Goal: Answer question/provide support: Share knowledge or assist other users

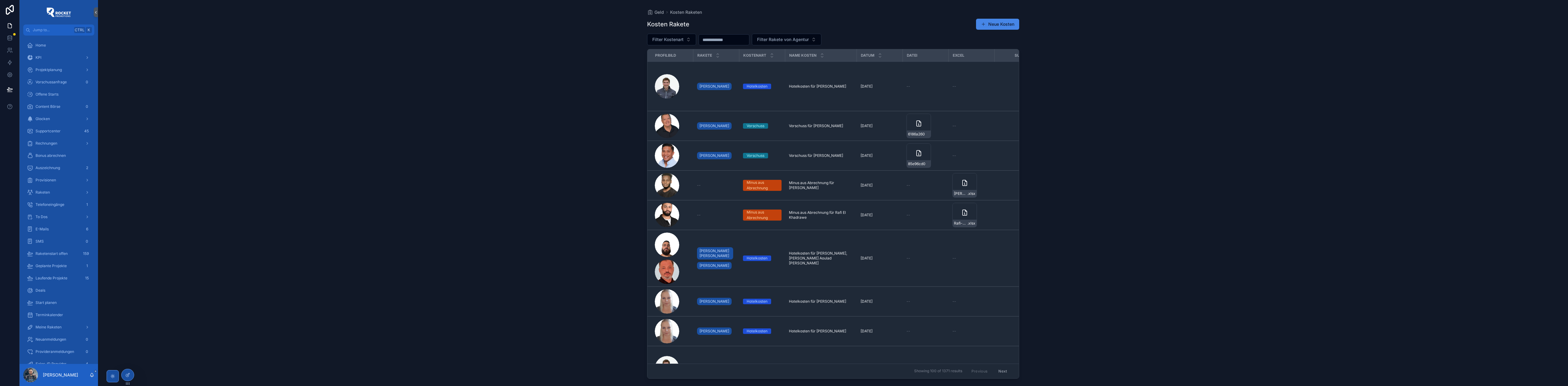
scroll to position [154, 0]
click at [52, 68] on link "To Dos" at bounding box center [58, 63] width 71 height 11
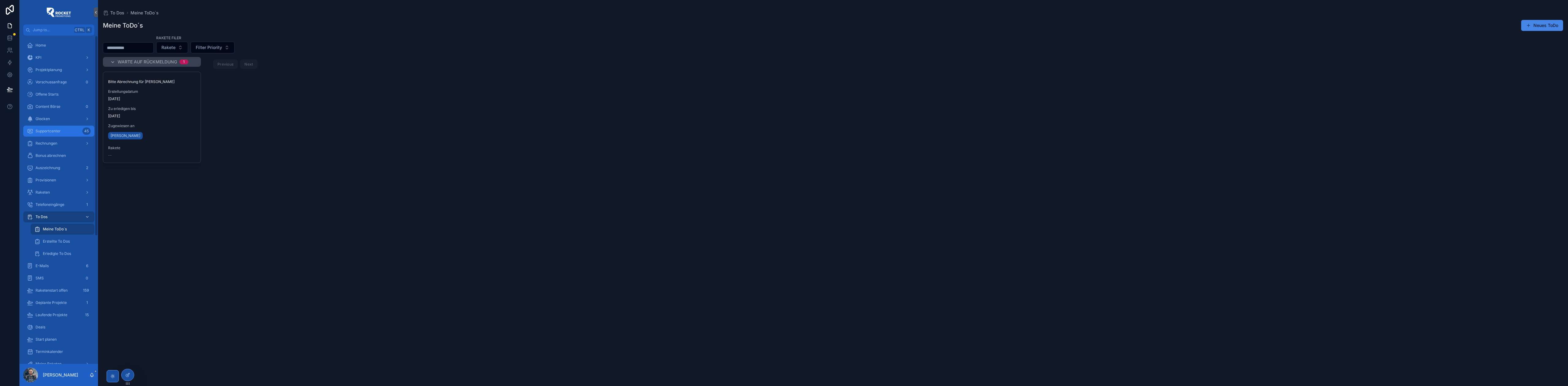
click at [64, 134] on div "Supportcenter 45" at bounding box center [59, 131] width 64 height 10
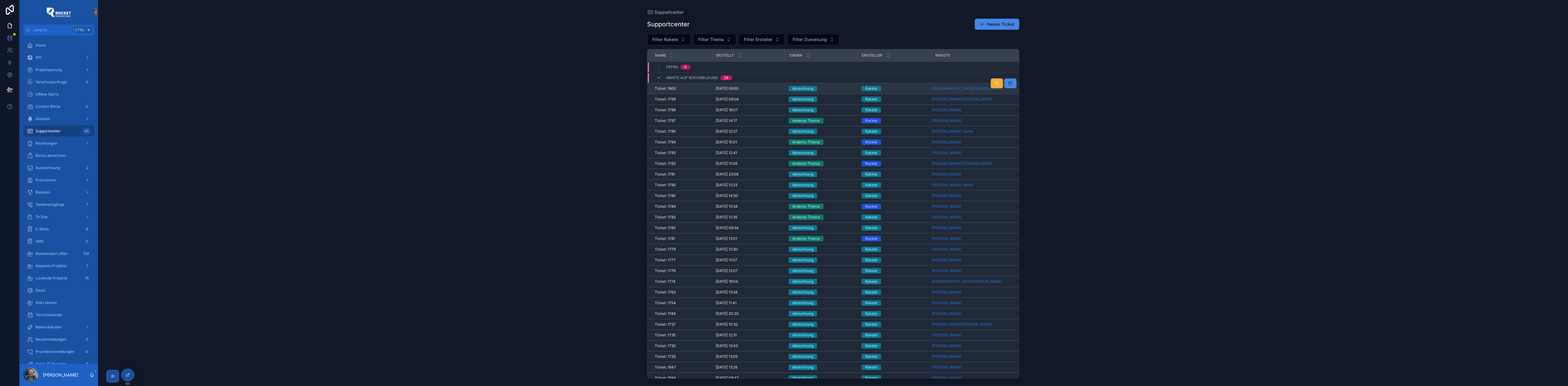
click at [846, 92] on td "Abrechnung" at bounding box center [821, 89] width 73 height 11
click at [846, 89] on div "Abrechnung" at bounding box center [821, 89] width 65 height 5
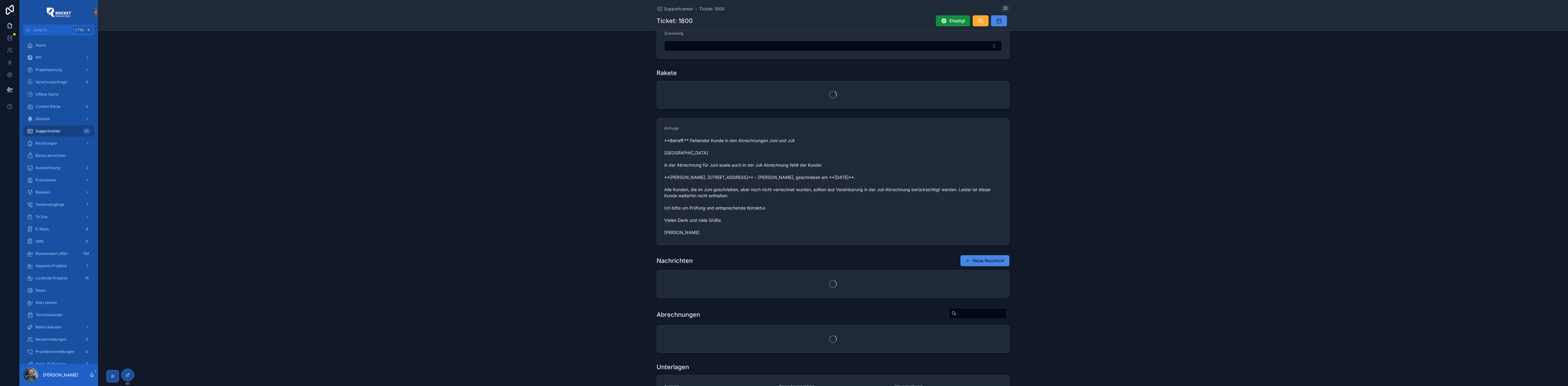
scroll to position [81, 0]
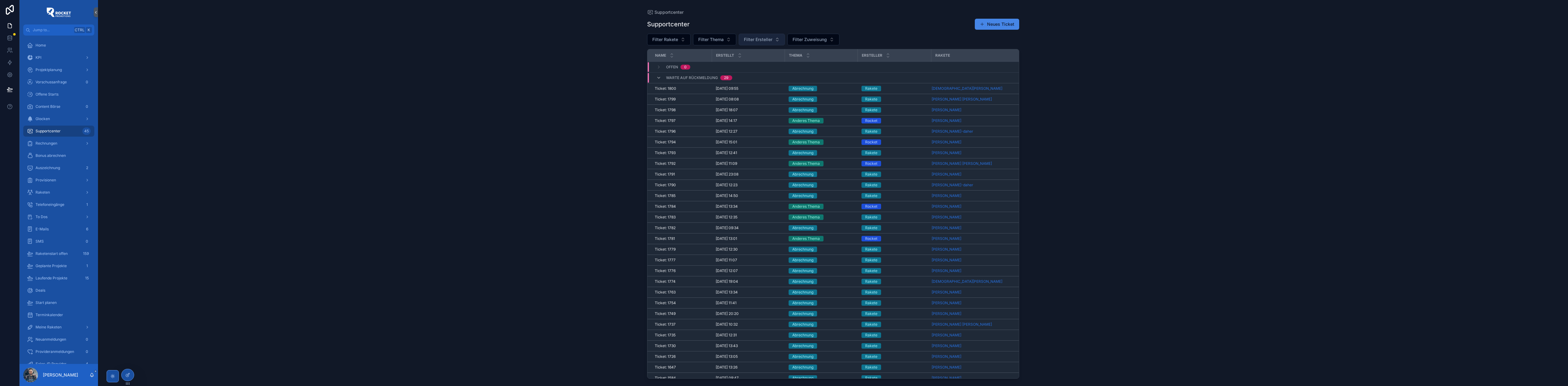
click at [762, 38] on span "Filter Ersteller" at bounding box center [758, 39] width 28 height 6
click at [752, 74] on div "Rakete" at bounding box center [762, 74] width 73 height 10
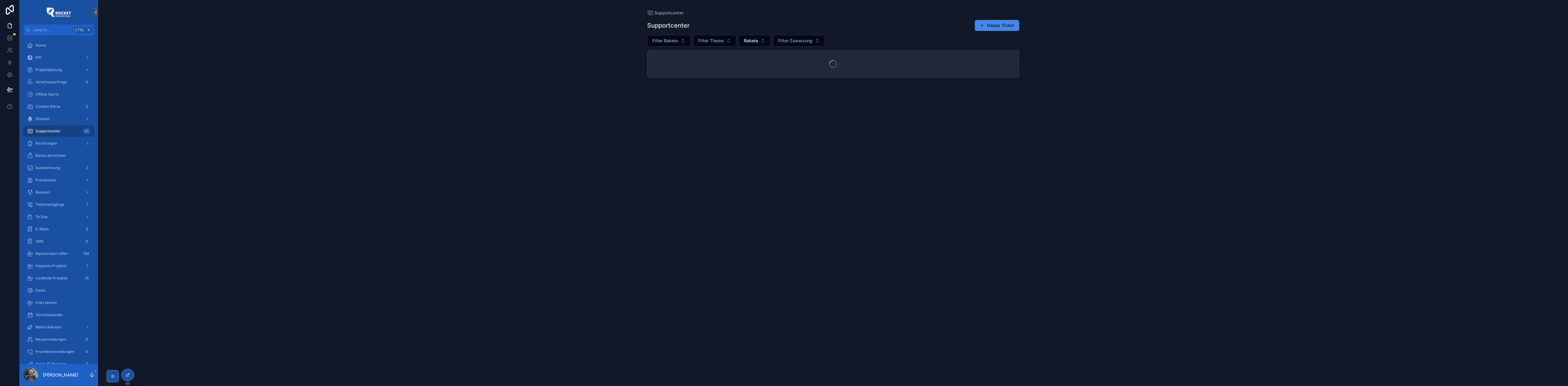
click at [881, 24] on div "Supportcenter Neues Ticket" at bounding box center [833, 26] width 372 height 12
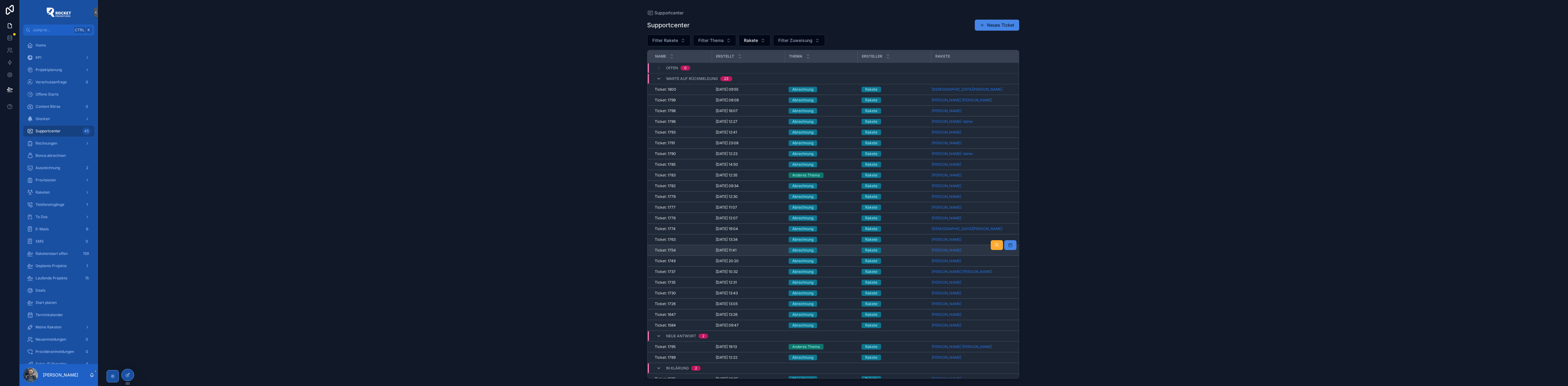
scroll to position [24, 0]
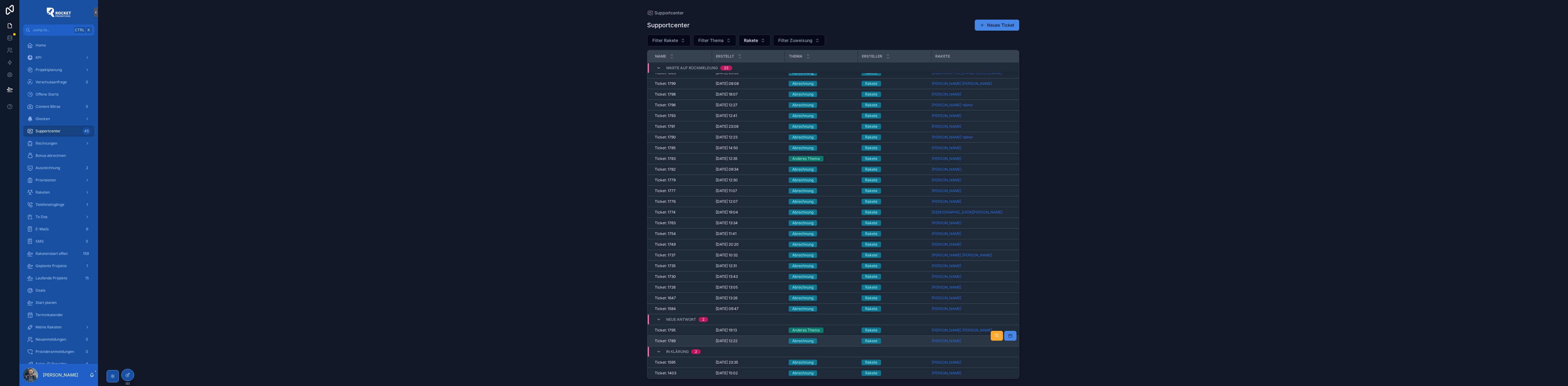
click at [841, 338] on div "Abrechnung" at bounding box center [821, 341] width 65 height 5
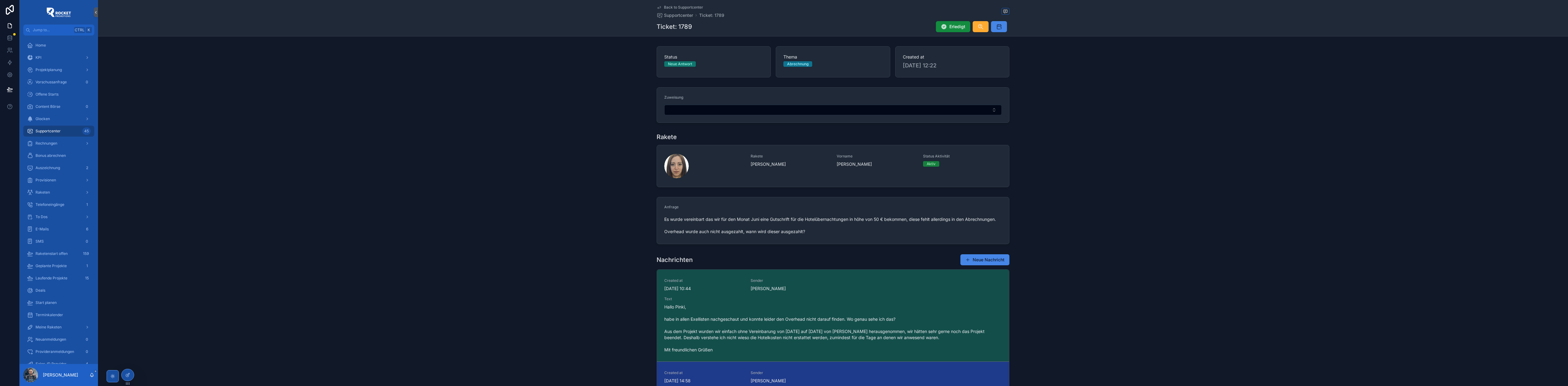
click at [674, 7] on span "Back to Supportcenter" at bounding box center [683, 7] width 39 height 5
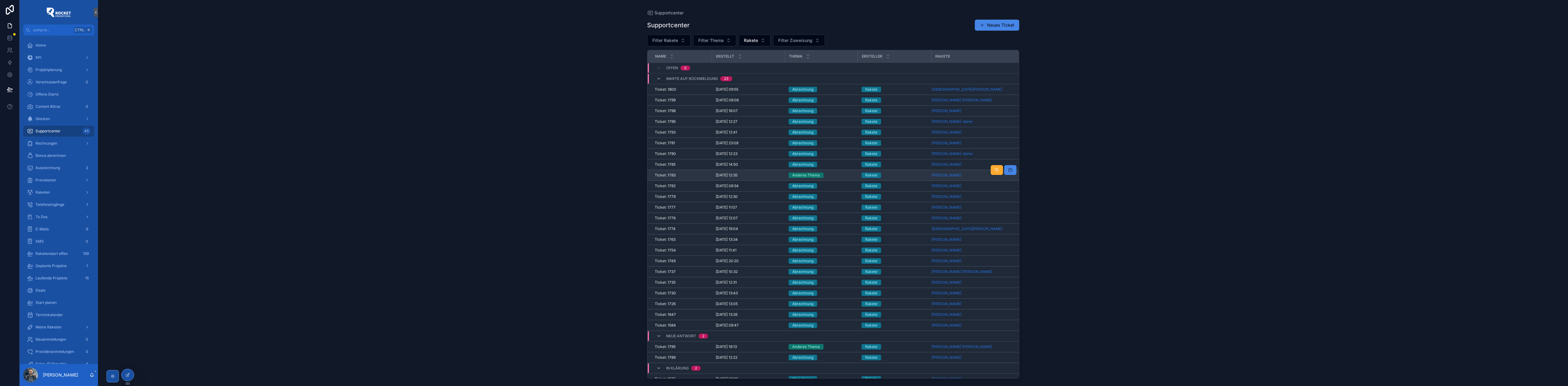
click at [840, 177] on div "Anderes Thema" at bounding box center [821, 175] width 65 height 5
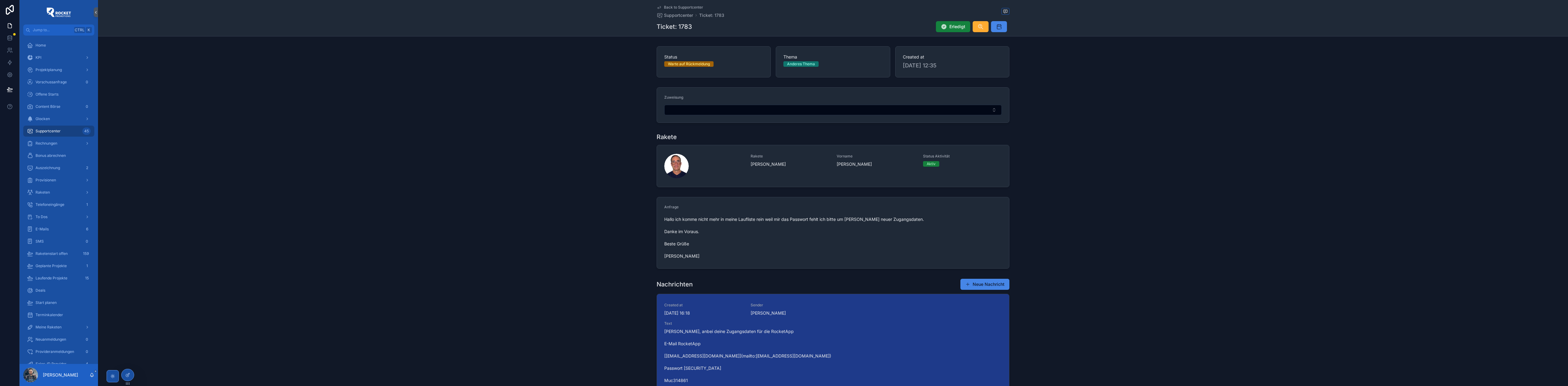
click at [949, 23] on button "Erledigt" at bounding box center [953, 26] width 34 height 11
click at [676, 7] on span "Back to Supportcenter" at bounding box center [683, 7] width 39 height 5
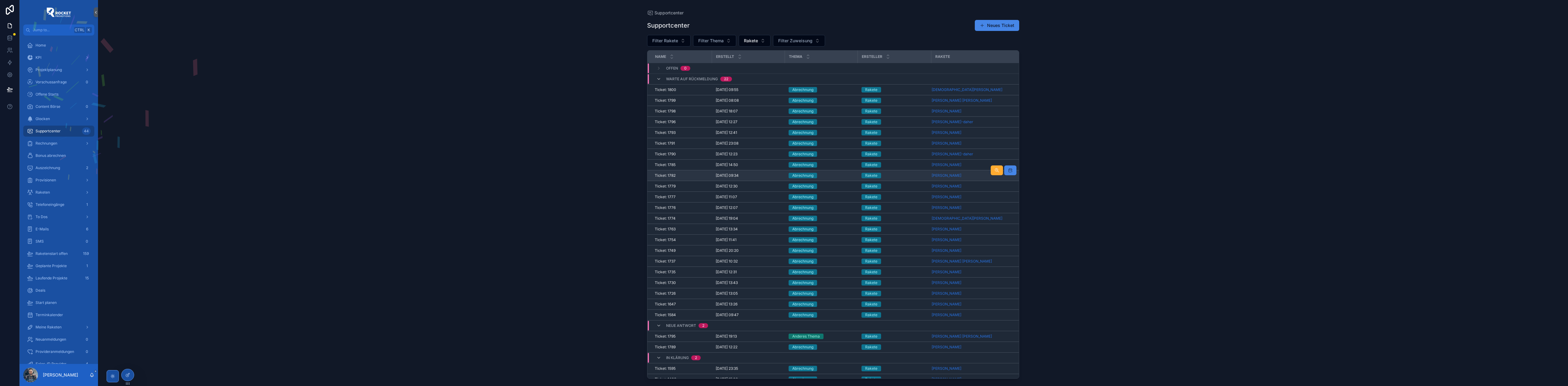
click at [838, 177] on div "Abrechnung" at bounding box center [821, 175] width 65 height 5
click at [811, 38] on span "Filter Zuweisung" at bounding box center [795, 40] width 34 height 6
type input "***"
click at [791, 65] on span "[PERSON_NAME]" at bounding box center [782, 65] width 35 height 6
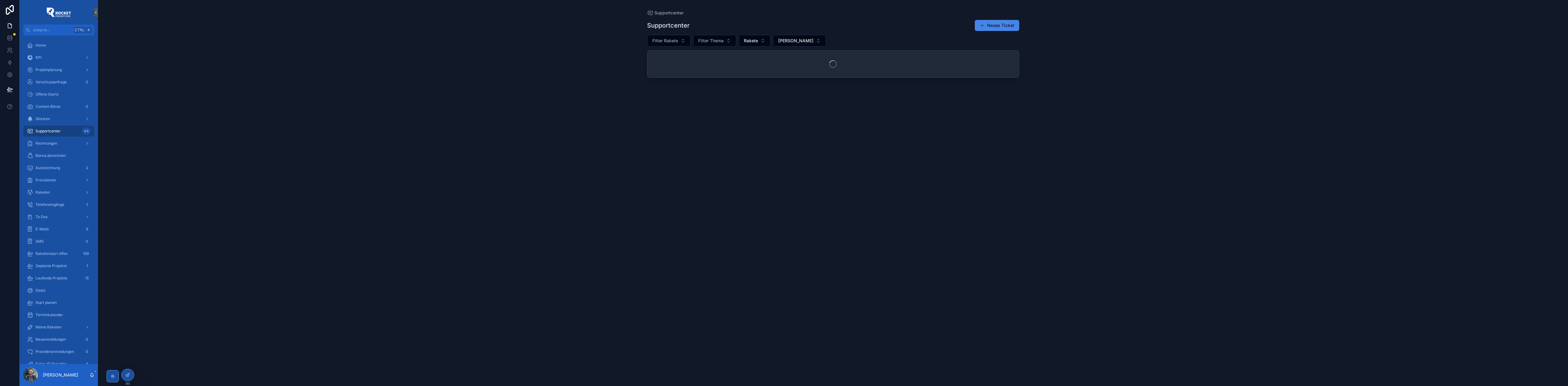
click at [783, 18] on div "Supportcenter Neues Ticket Filter Rakete Filter Thema Rakete [PERSON_NAME]" at bounding box center [833, 197] width 372 height 363
click at [861, 29] on div "Supportcenter Neues Ticket" at bounding box center [833, 26] width 372 height 12
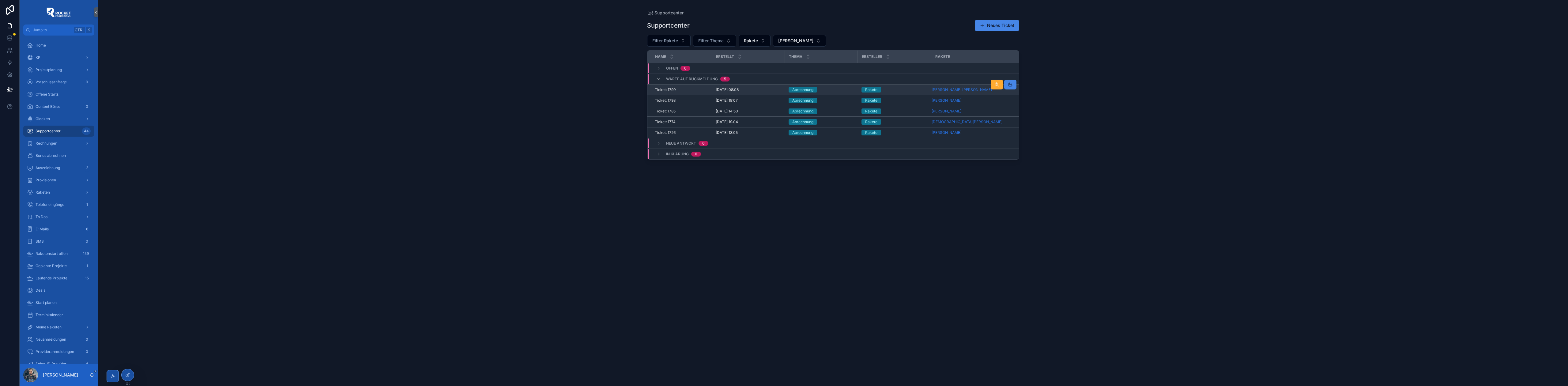
click at [835, 87] on div "Abrechnung" at bounding box center [821, 89] width 65 height 5
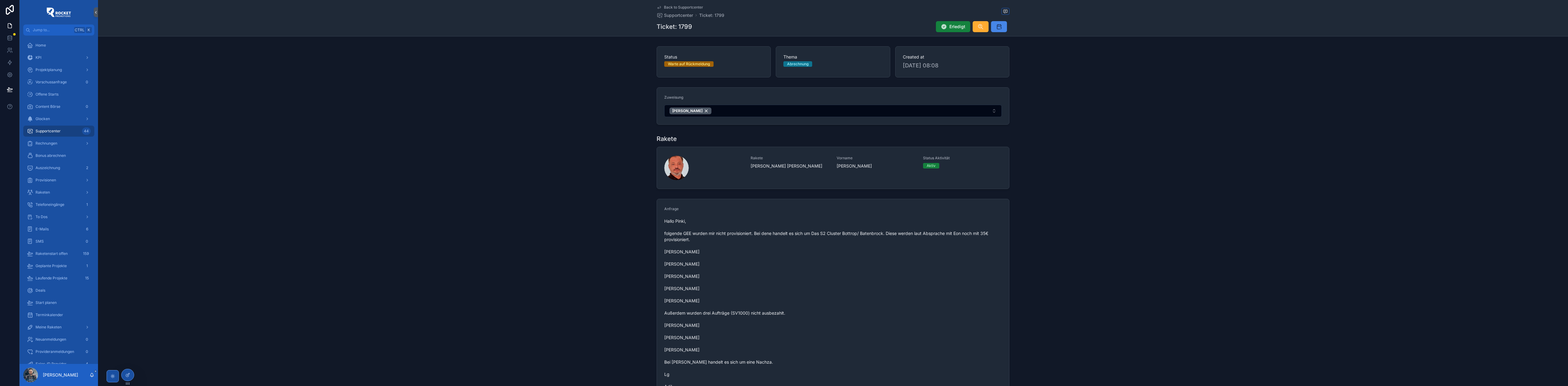
click at [955, 28] on span "Erledigt" at bounding box center [957, 26] width 16 height 6
click at [684, 7] on span "Back to Supportcenter" at bounding box center [683, 7] width 39 height 5
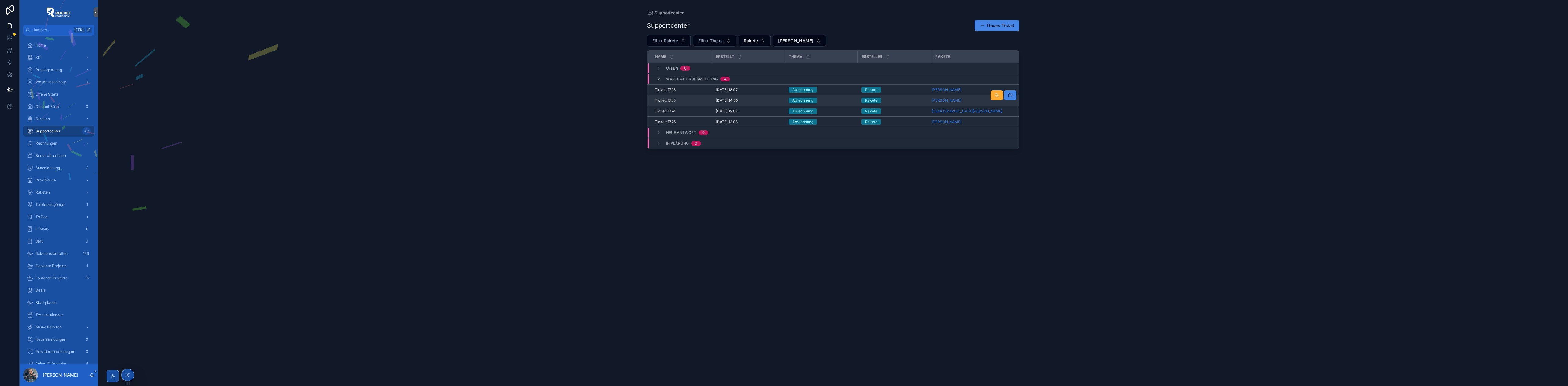
click at [900, 99] on div "Rakete" at bounding box center [894, 101] width 66 height 5
click at [904, 112] on div "Rakete" at bounding box center [894, 111] width 66 height 5
click at [846, 121] on div "Abrechnung" at bounding box center [821, 122] width 65 height 5
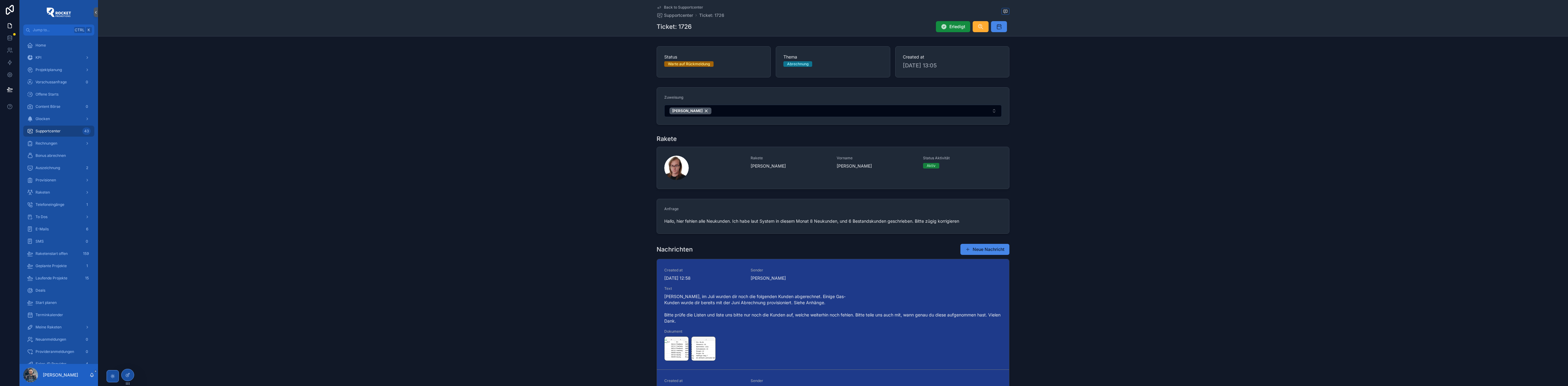
click at [680, 4] on div "Back to Supportcenter Supportcenter Ticket: 1726 Ticket: 1726 Erledigt" at bounding box center [832, 18] width 353 height 36
click at [680, 5] on span "Back to Supportcenter" at bounding box center [683, 7] width 39 height 5
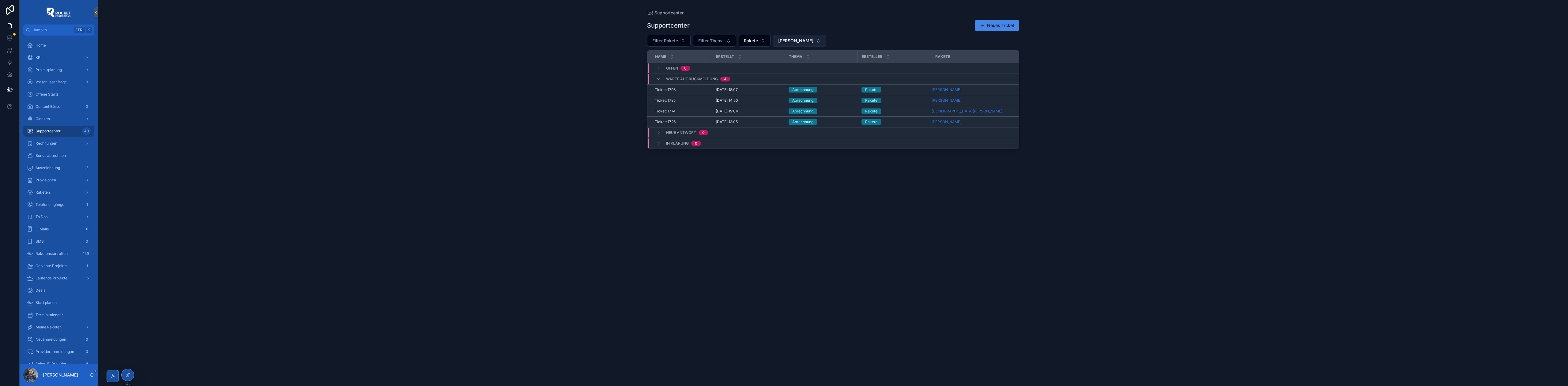
click at [800, 40] on span "[PERSON_NAME]" at bounding box center [795, 40] width 35 height 6
click at [791, 71] on div "[PERSON_NAME]" at bounding box center [795, 75] width 73 height 10
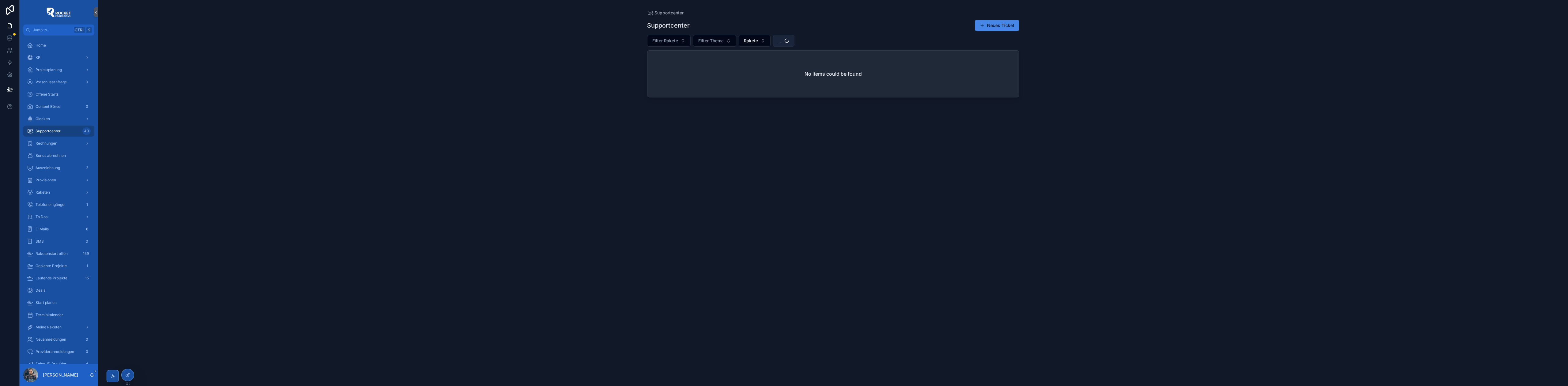
click at [782, 38] on span "..." at bounding box center [780, 40] width 4 height 6
click at [789, 57] on input "scrollable content" at bounding box center [801, 54] width 62 height 11
click at [781, 64] on div "None" at bounding box center [797, 66] width 73 height 10
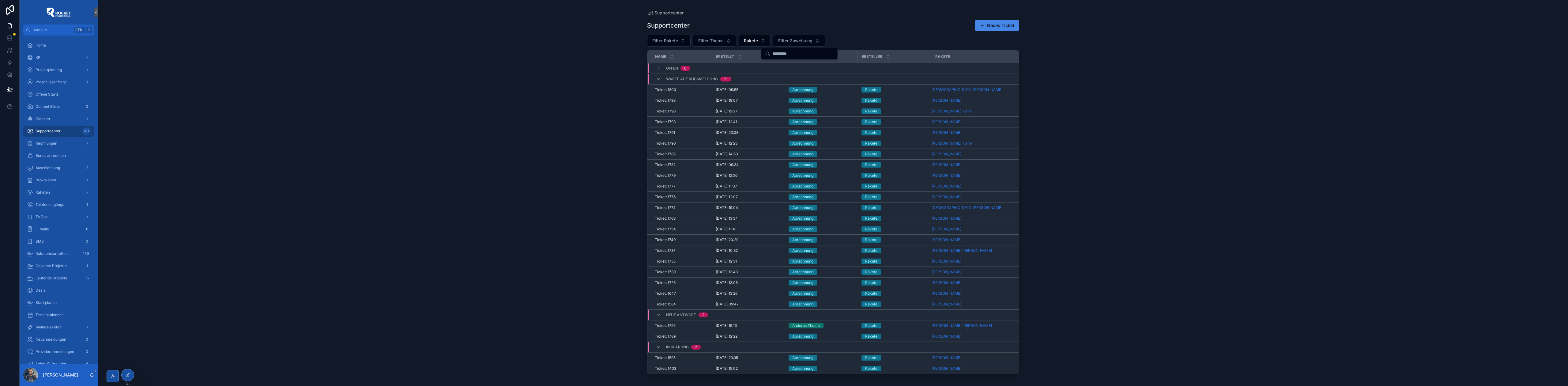
click at [816, 26] on div "Supportcenter Neues Ticket" at bounding box center [833, 26] width 372 height 12
click at [844, 243] on div "Abrechnung" at bounding box center [821, 240] width 65 height 5
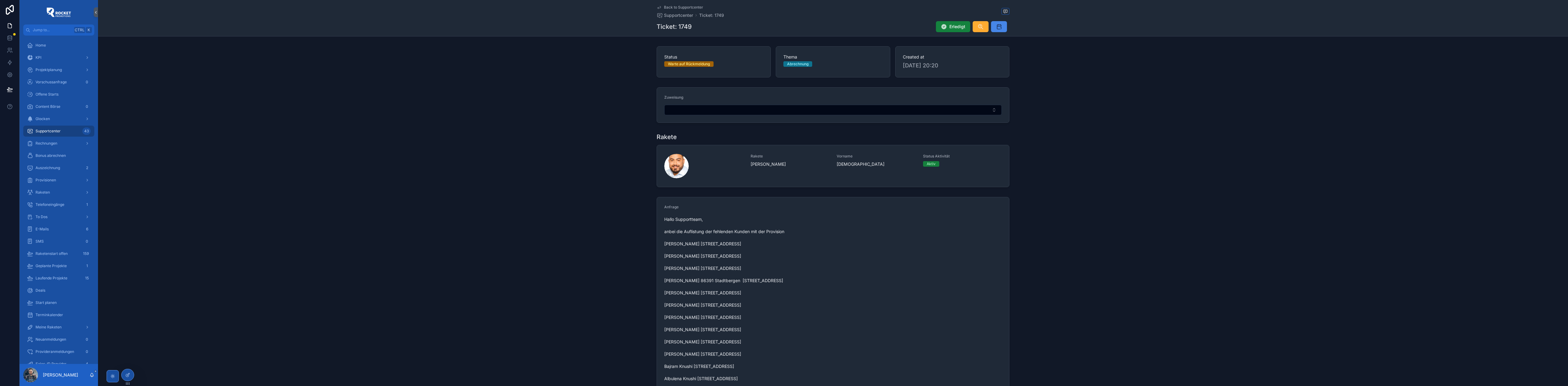
click at [957, 24] on span "Erledigt" at bounding box center [957, 26] width 16 height 6
click at [690, 4] on div "Back to Supportcenter Supportcenter Ticket: 1749 Ticket: 1749 Erledigt" at bounding box center [832, 18] width 353 height 36
click at [690, 5] on div "Back to Supportcenter Supportcenter Ticket: 1749 Ticket: 1749 Erledigt" at bounding box center [832, 18] width 353 height 36
click at [689, 5] on span "Back to Supportcenter" at bounding box center [683, 7] width 39 height 5
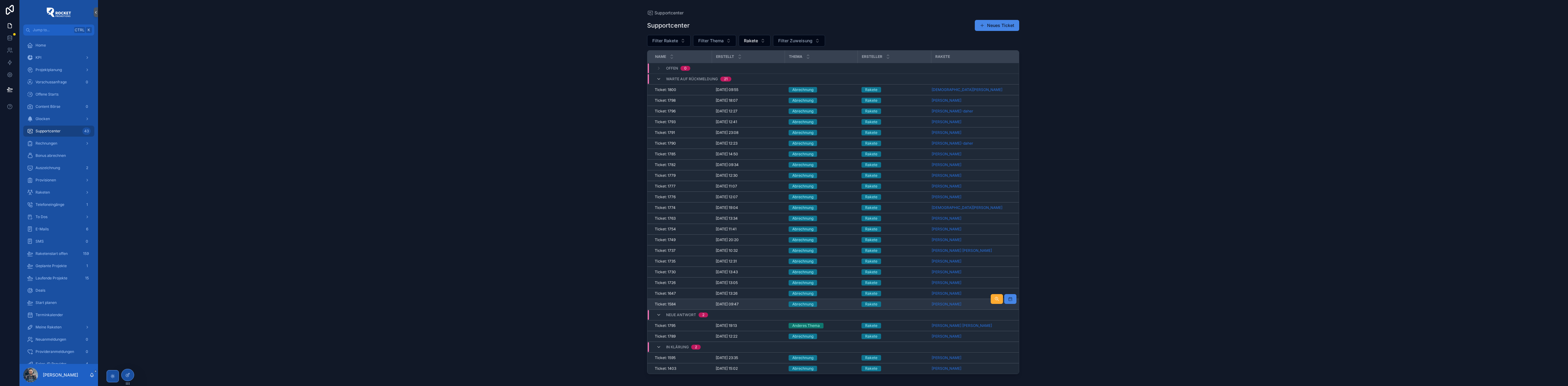
click at [840, 307] on div "Abrechnung" at bounding box center [821, 305] width 65 height 5
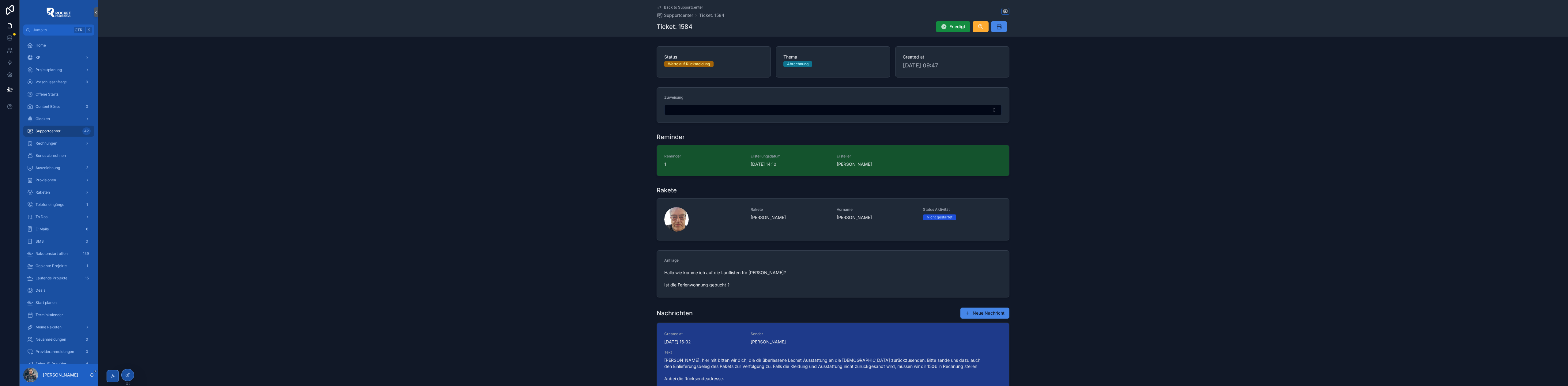
drag, startPoint x: 955, startPoint y: 26, endPoint x: 889, endPoint y: 20, distance: 66.3
click at [889, 20] on div "Back to Supportcenter Supportcenter Ticket: 1584 Ticket: 1584 Erledigt" at bounding box center [832, 18] width 353 height 36
click at [677, 4] on div "Back to Supportcenter Supportcenter Ticket: 1584 Ticket: 1584 Erledigt" at bounding box center [832, 18] width 353 height 36
click at [677, 5] on span "Back to Supportcenter" at bounding box center [683, 7] width 39 height 5
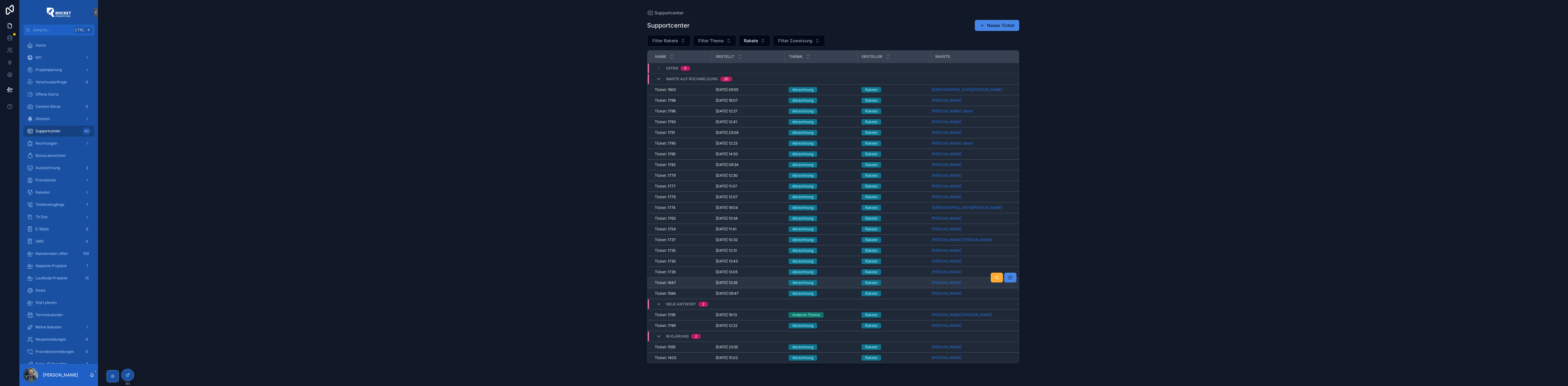
click at [841, 285] on div "Abrechnung" at bounding box center [821, 283] width 65 height 5
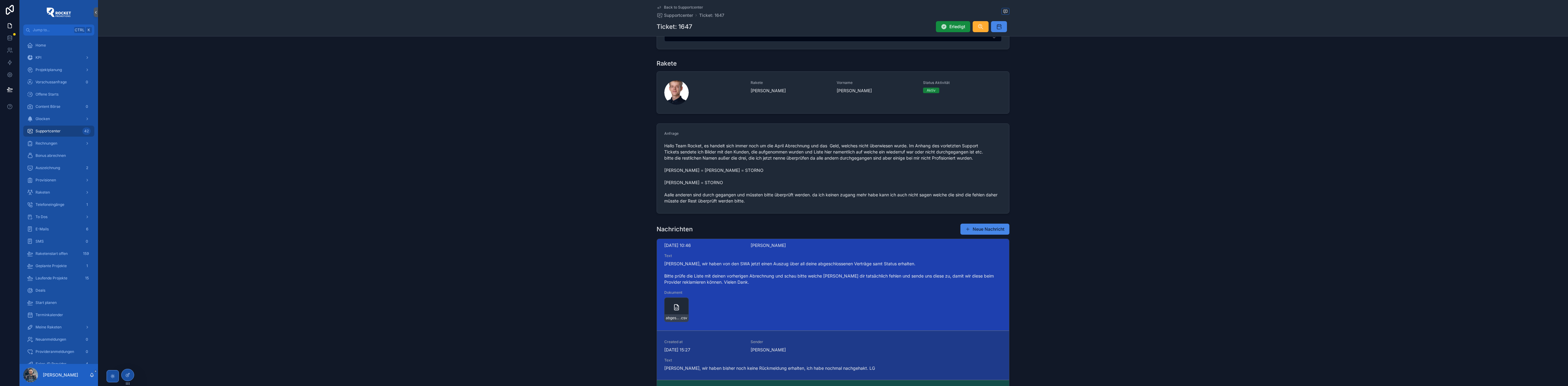
scroll to position [81, 0]
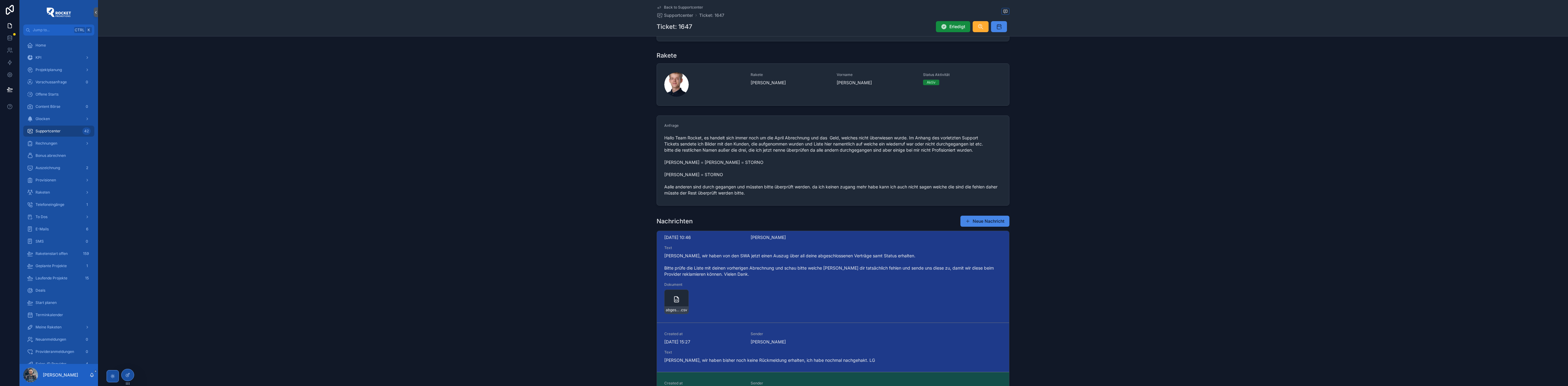
click at [675, 8] on span "Back to Supportcenter" at bounding box center [683, 7] width 39 height 5
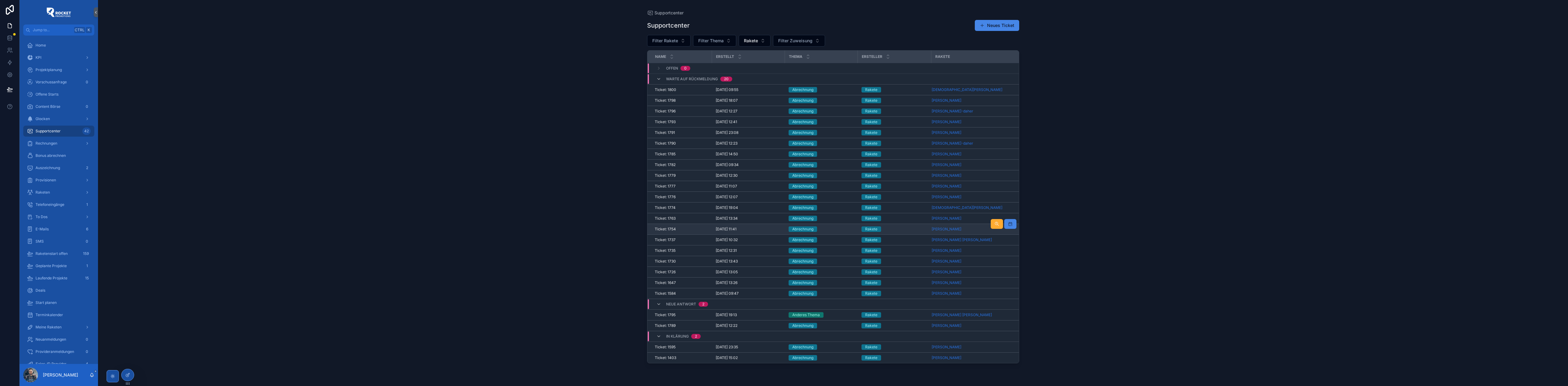
click at [889, 230] on div "Rakete" at bounding box center [894, 229] width 66 height 5
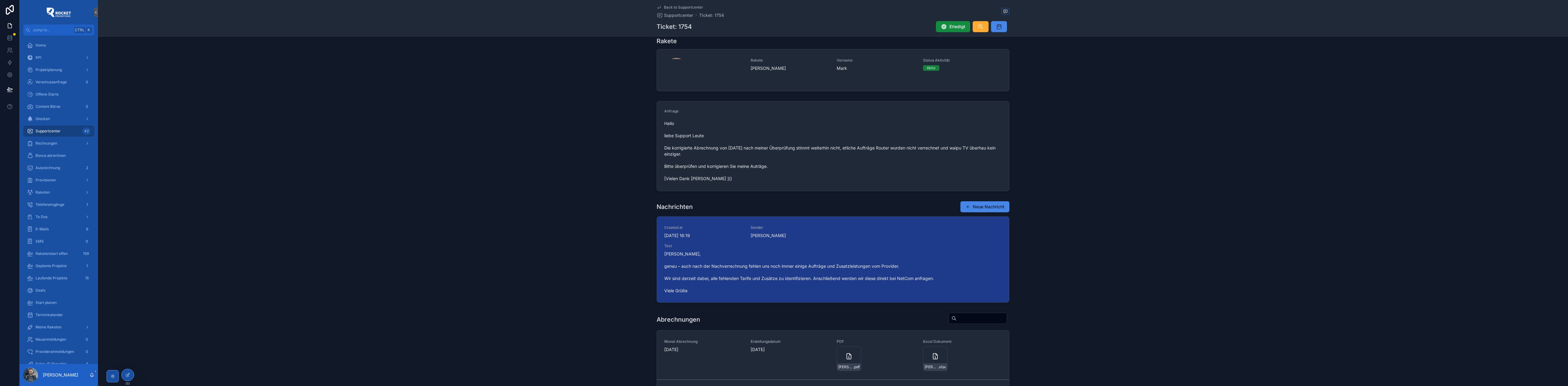
scroll to position [109, 0]
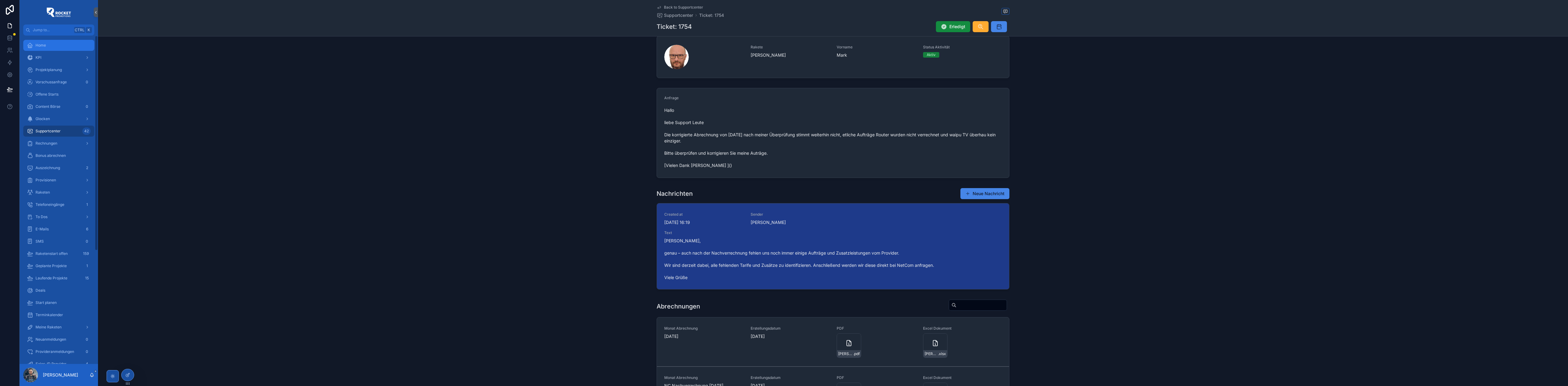
click at [36, 47] on span "Home" at bounding box center [41, 45] width 11 height 5
